Goal: Task Accomplishment & Management: Manage account settings

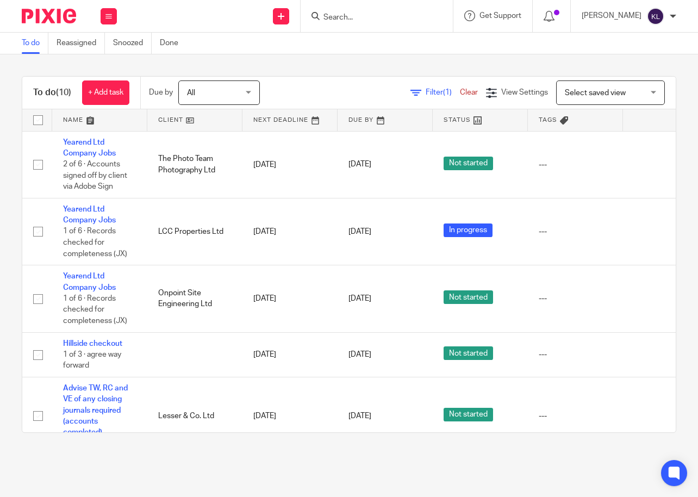
click at [378, 14] on input "Search" at bounding box center [372, 18] width 98 height 10
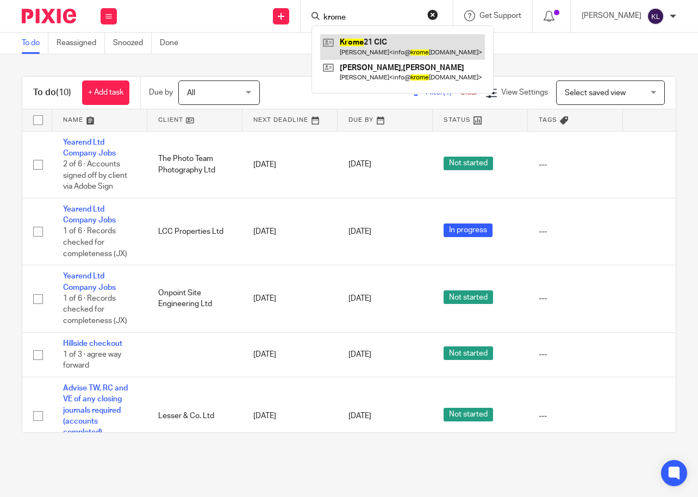
type input "krome"
click at [398, 38] on link at bounding box center [402, 46] width 165 height 25
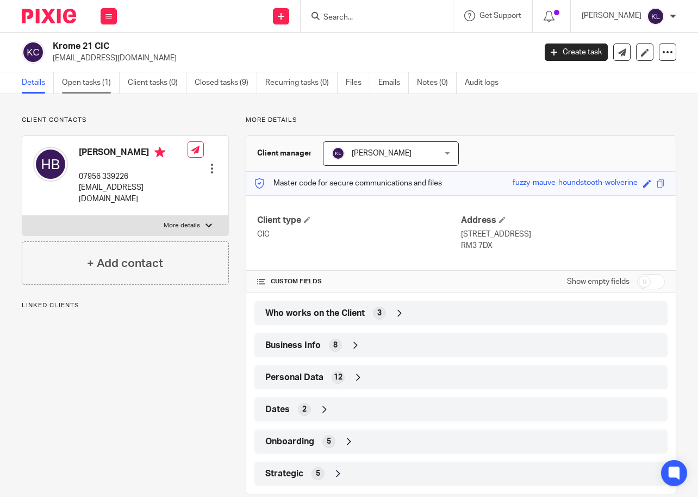
click at [97, 86] on link "Open tasks (1)" at bounding box center [91, 82] width 58 height 21
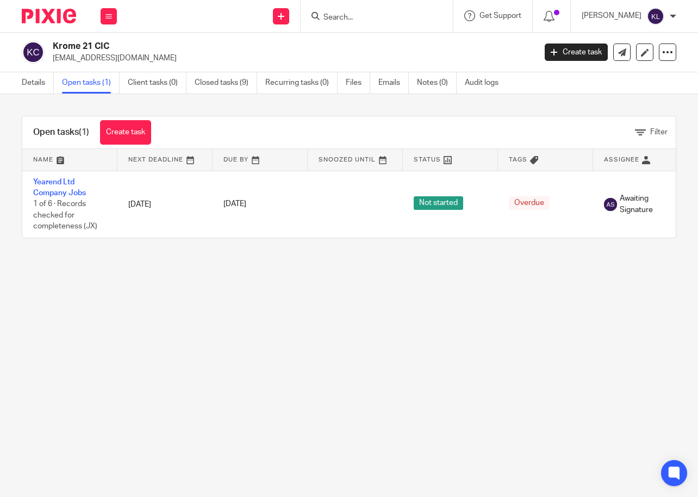
click at [362, 20] on input "Search" at bounding box center [372, 18] width 98 height 10
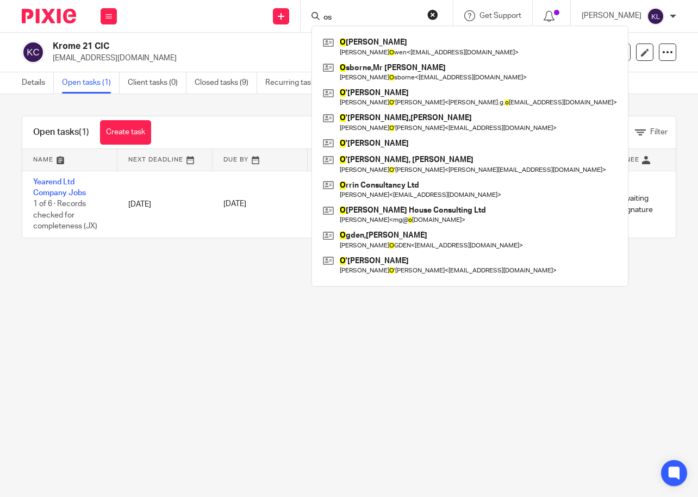
type input "oss"
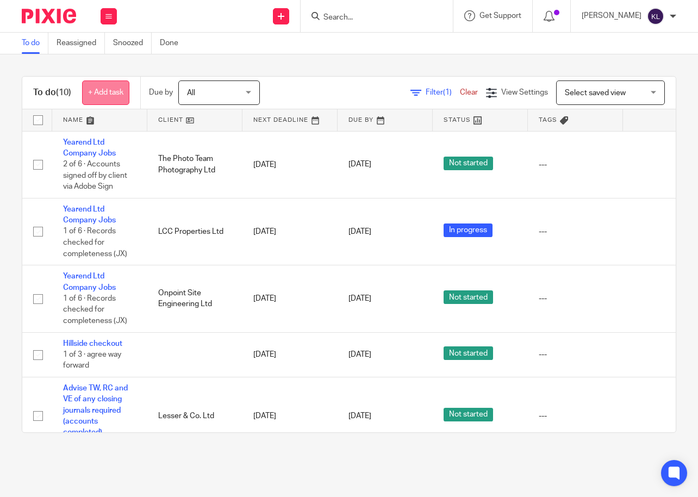
click at [111, 94] on link "+ Add task" at bounding box center [105, 92] width 47 height 24
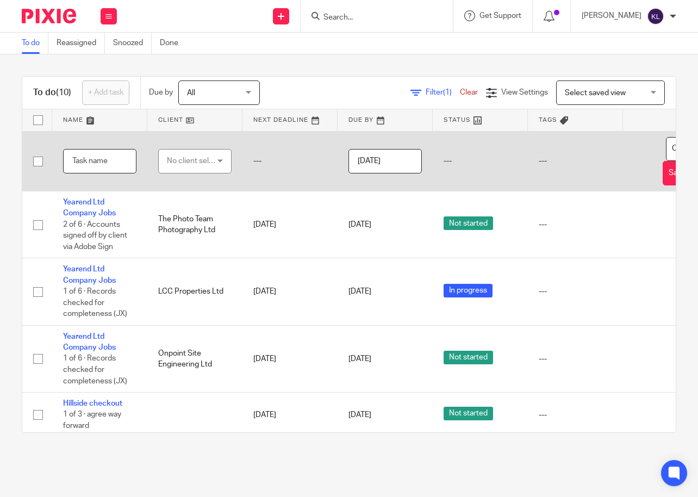
paste input "[PERSON_NAME] & FLO'S LTD"
type input "[PERSON_NAME] & FLO'S LTD"
click at [174, 160] on div "No client selected" at bounding box center [192, 161] width 51 height 23
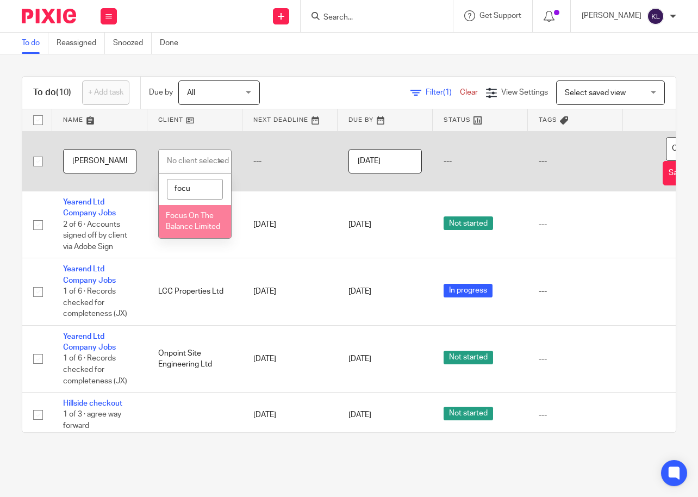
type input "focu"
click at [191, 226] on span "Focus On The Balance Limited" at bounding box center [193, 221] width 54 height 19
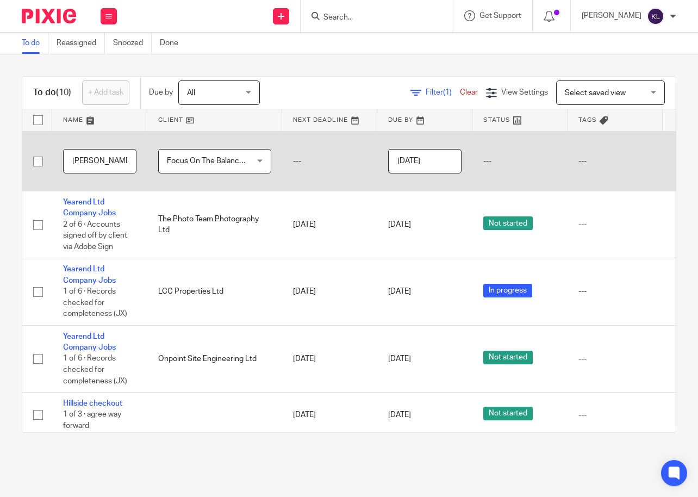
scroll to position [0, 107]
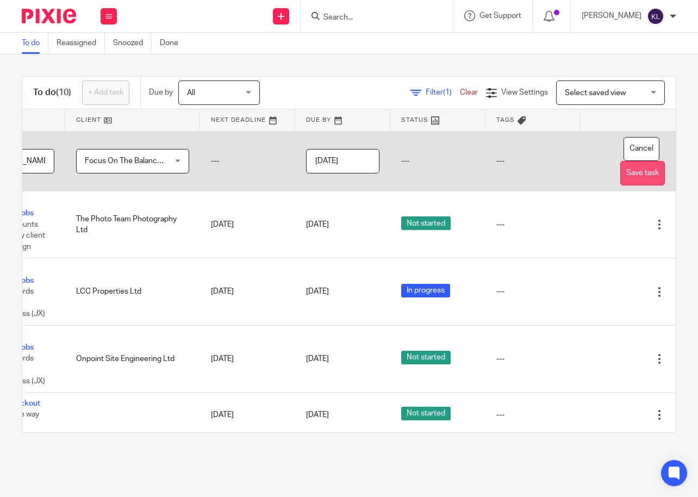
click at [621, 179] on button "Save task" at bounding box center [643, 173] width 45 height 24
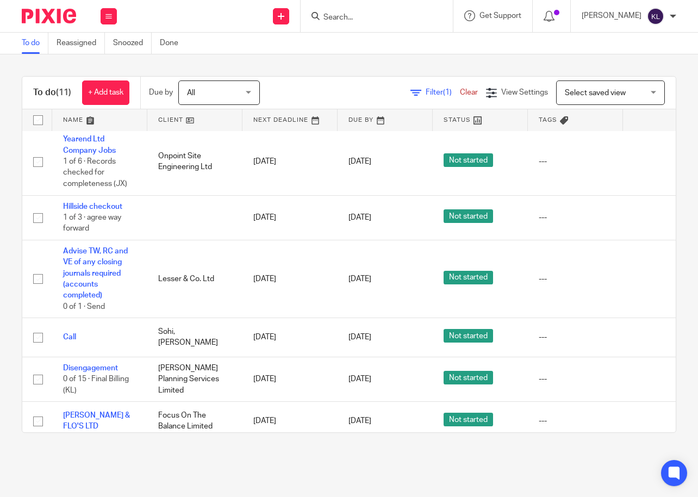
scroll to position [287, 0]
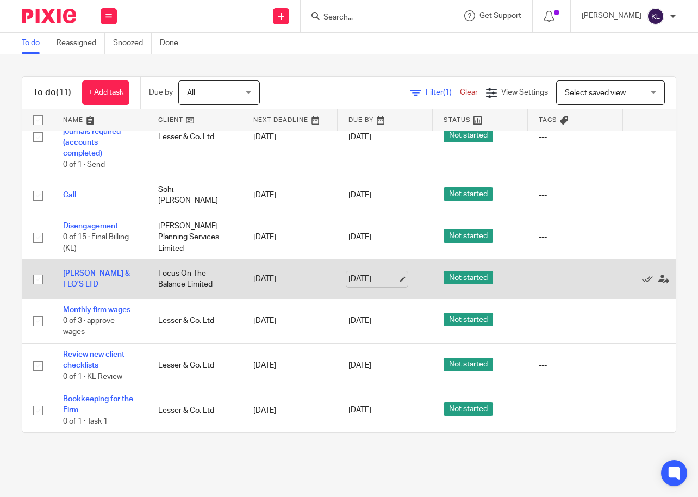
click at [358, 274] on link "[DATE]" at bounding box center [373, 279] width 49 height 11
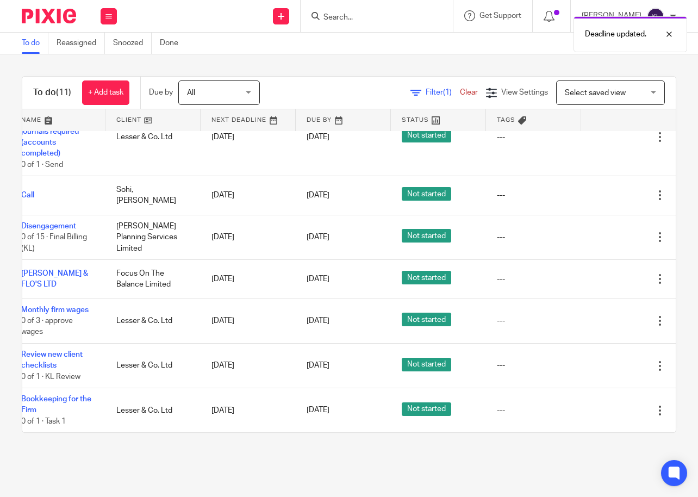
scroll to position [287, 67]
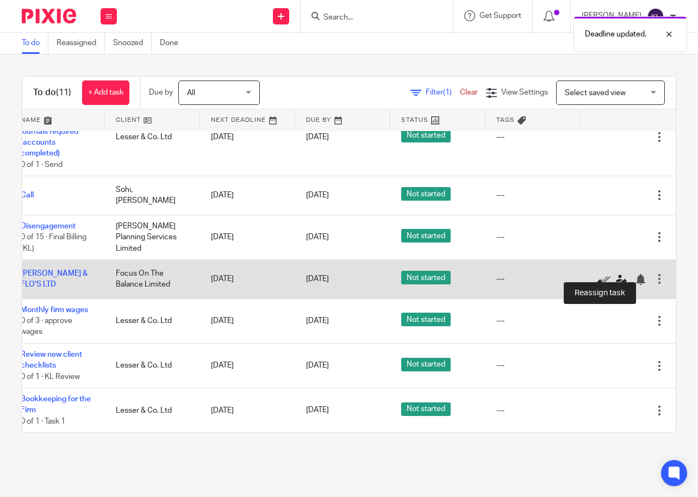
click at [616, 274] on icon at bounding box center [621, 279] width 11 height 11
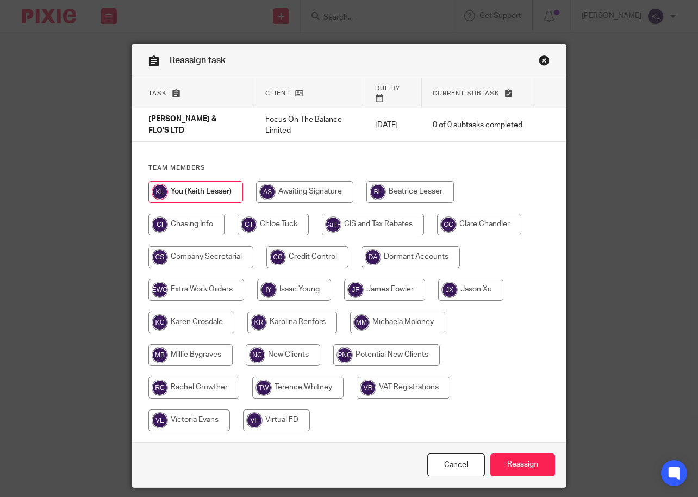
click at [385, 353] on input "radio" at bounding box center [386, 355] width 107 height 22
radio input "true"
click at [514, 462] on input "Reassign" at bounding box center [523, 465] width 65 height 23
